Goal: Information Seeking & Learning: Learn about a topic

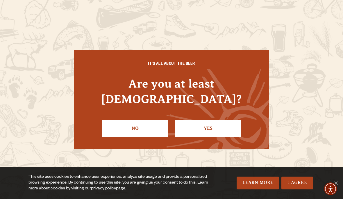
click at [201, 128] on link "Yes" at bounding box center [208, 128] width 66 height 17
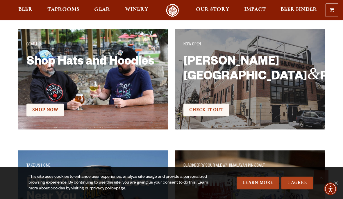
scroll to position [876, 0]
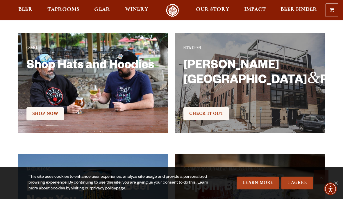
click at [198, 81] on h2 "[PERSON_NAME] [GEOGRAPHIC_DATA] & Pizzeria" at bounding box center [250, 78] width 133 height 38
click at [195, 114] on span "Check It Out" at bounding box center [206, 113] width 34 height 5
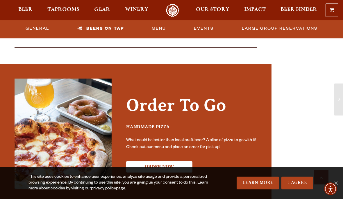
scroll to position [1078, 0]
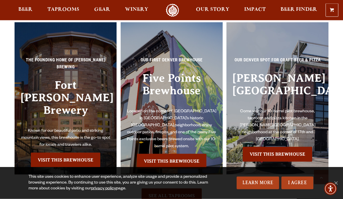
scroll to position [1152, 0]
click at [57, 152] on link "Visit this Brewhouse" at bounding box center [66, 159] width 70 height 15
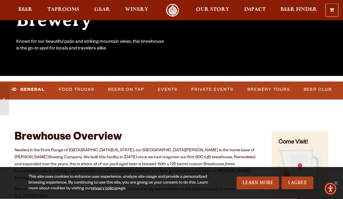
scroll to position [117, 0]
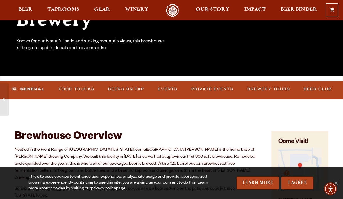
click at [71, 90] on link "Food Trucks" at bounding box center [76, 89] width 40 height 13
click at [77, 91] on link "Food Trucks" at bounding box center [71, 89] width 51 height 13
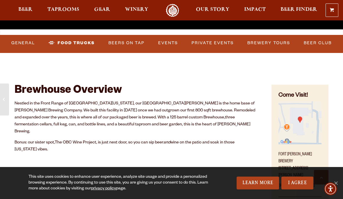
scroll to position [163, 0]
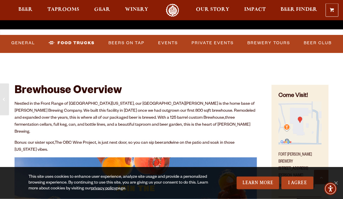
click at [69, 41] on link "Food Trucks" at bounding box center [71, 43] width 51 height 13
click at [73, 41] on link "Food Trucks" at bounding box center [71, 43] width 51 height 13
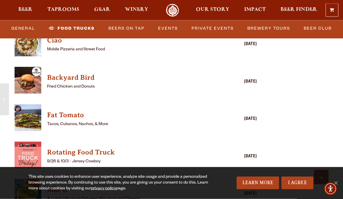
scroll to position [1494, 0]
click at [62, 110] on h4 "Fat Tomato" at bounding box center [127, 114] width 161 height 9
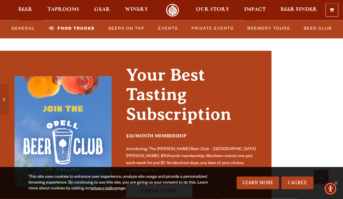
scroll to position [1728, 0]
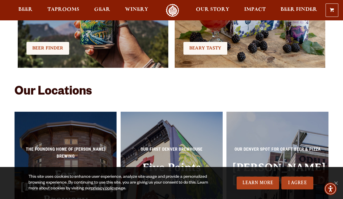
scroll to position [1061, 0]
